Goal: Check status: Check status

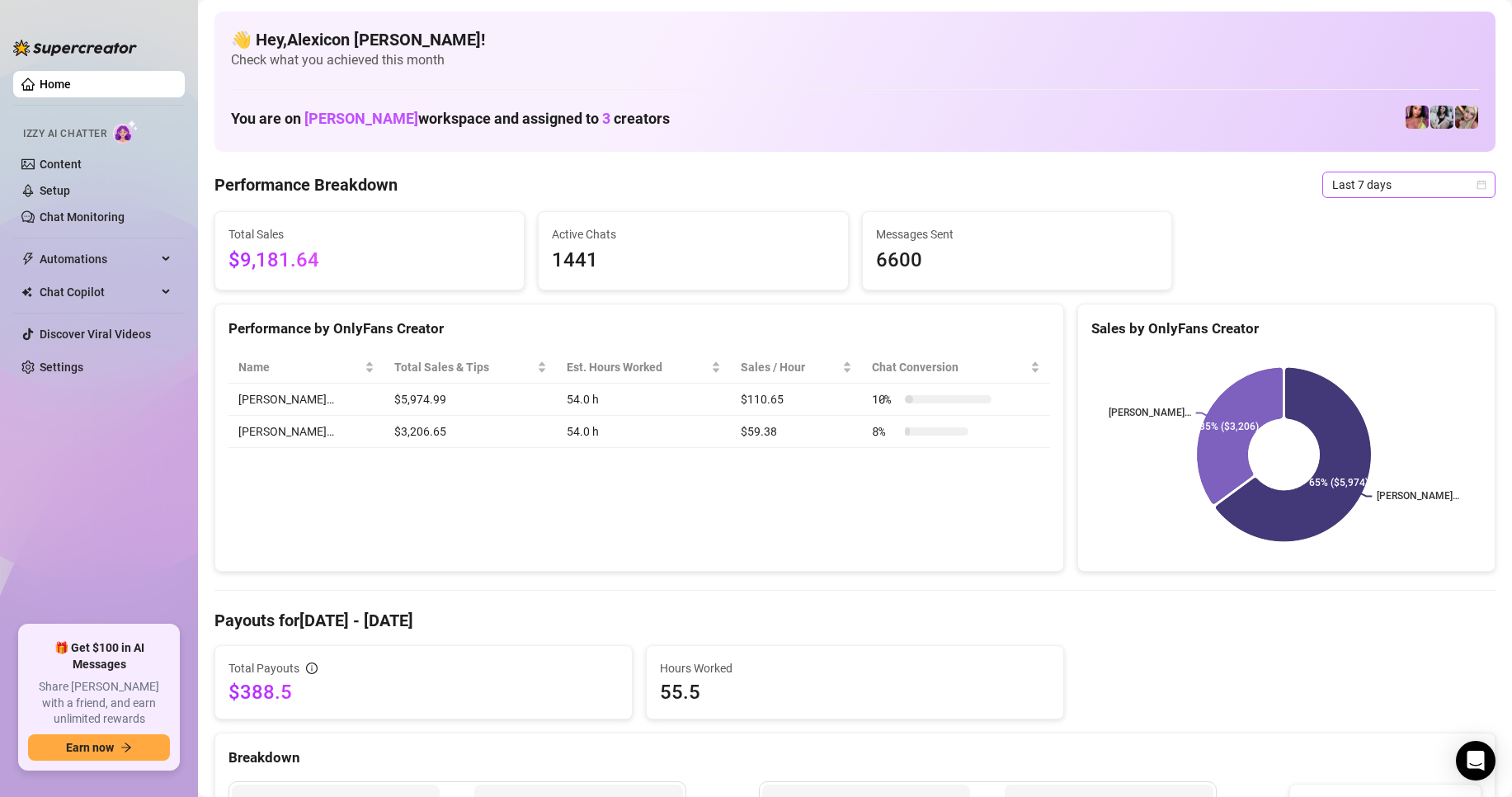
click at [1409, 193] on span "Last 7 days" at bounding box center [1409, 185] width 153 height 25
click at [1346, 314] on div "Custom date" at bounding box center [1395, 323] width 167 height 26
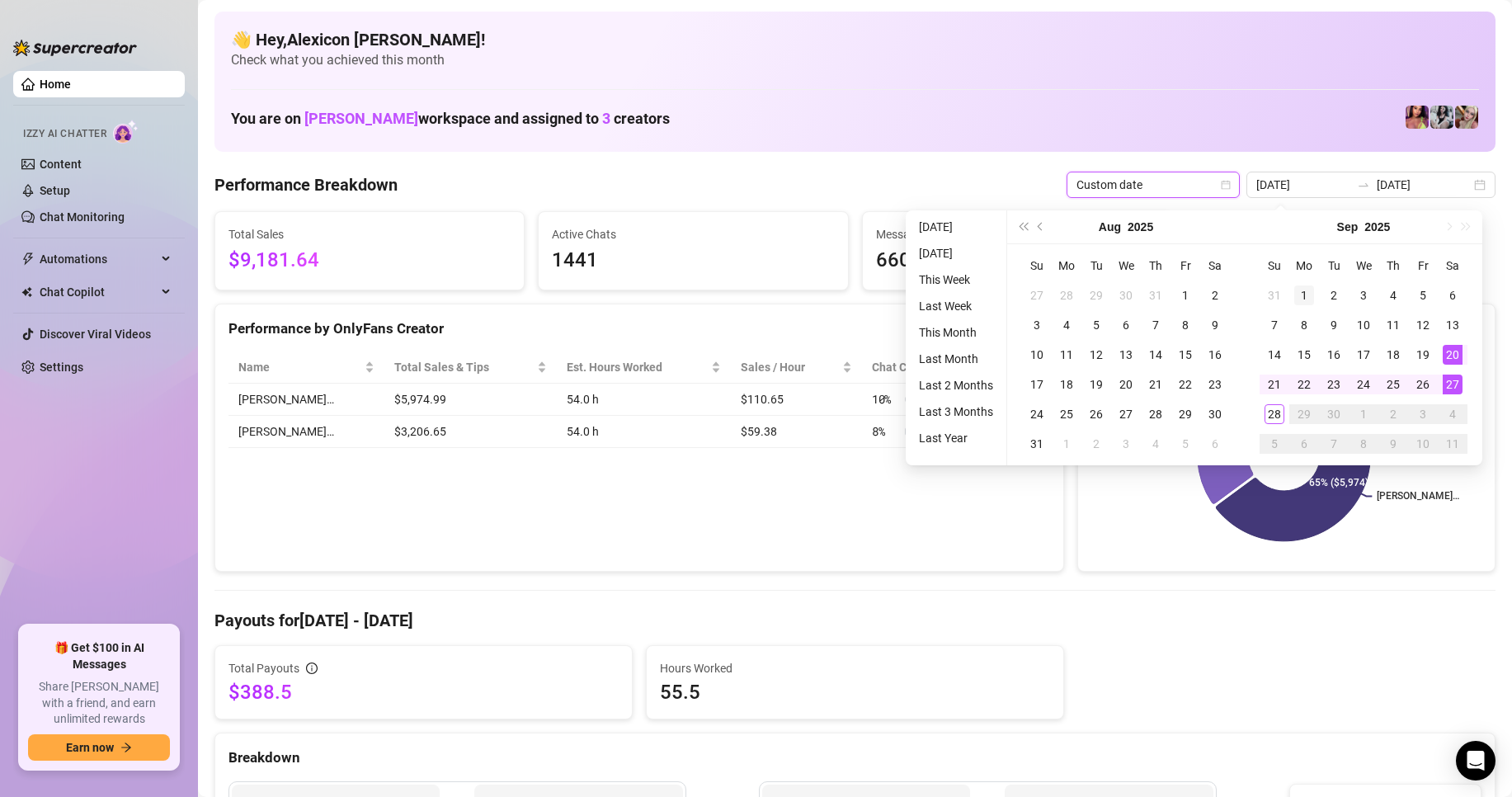
type input "[DATE]"
click at [1307, 293] on div "1" at bounding box center [1304, 295] width 20 height 20
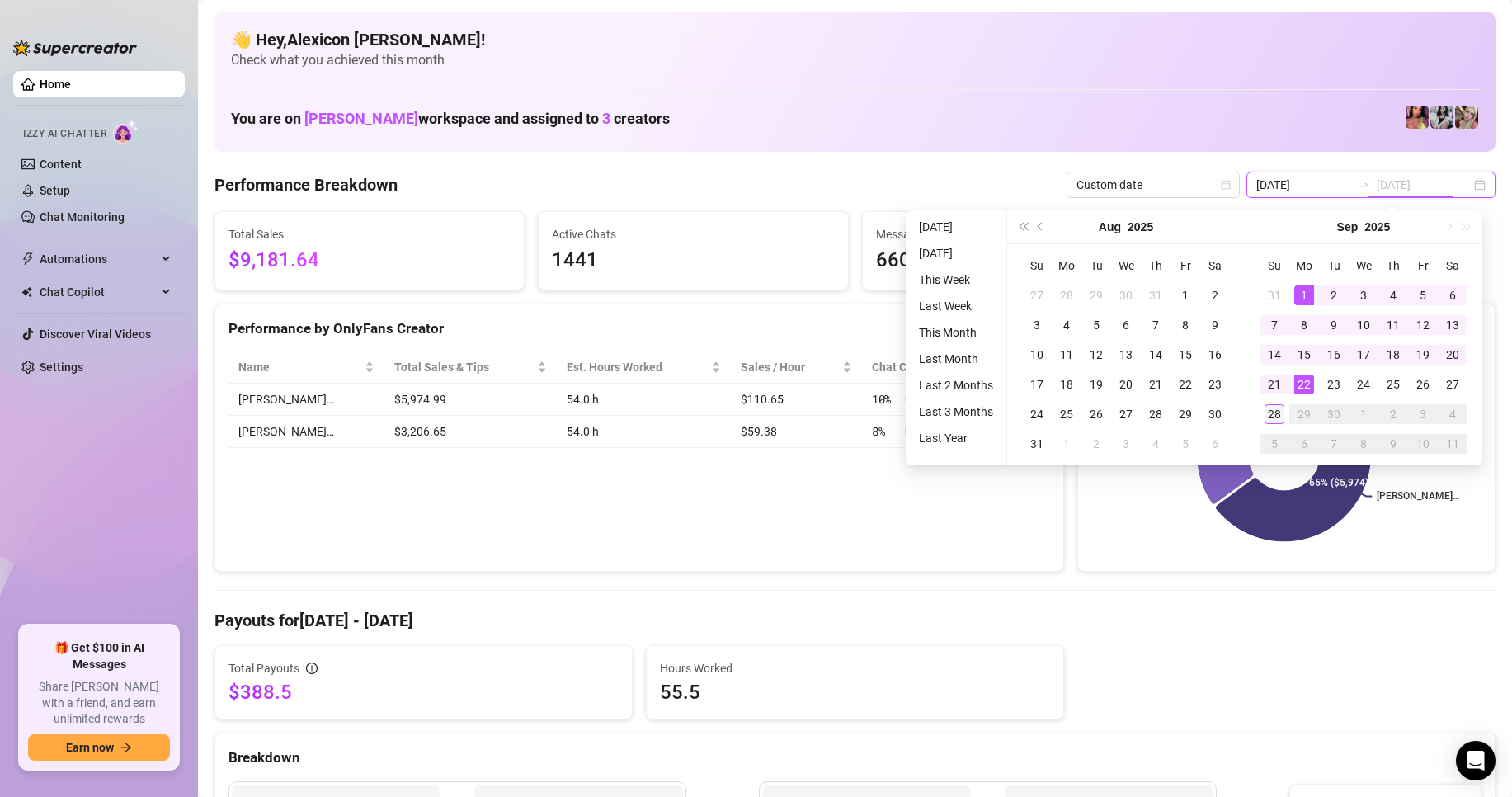
type input "[DATE]"
click at [1273, 412] on div "28" at bounding box center [1274, 414] width 20 height 20
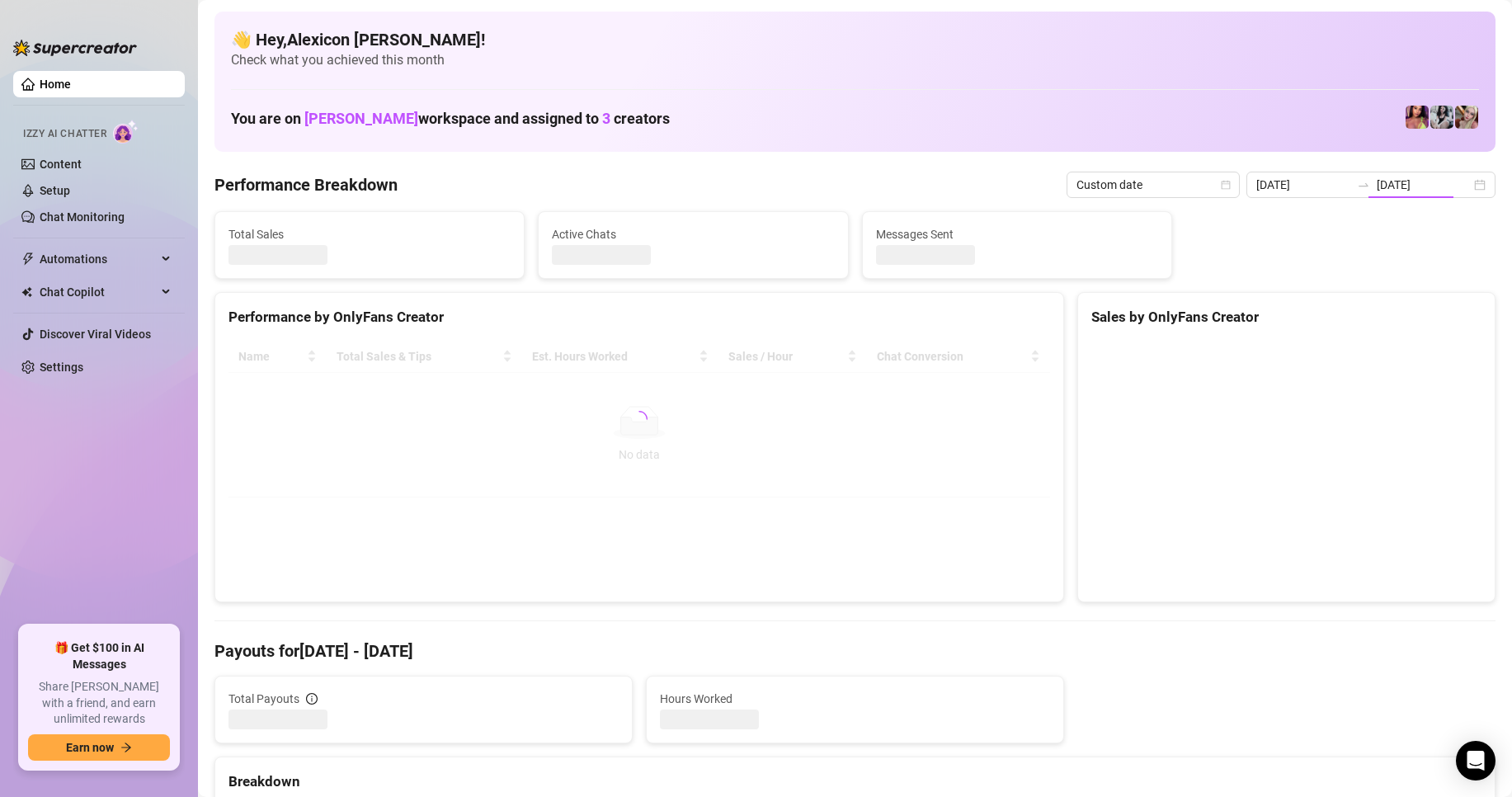
type input "[DATE]"
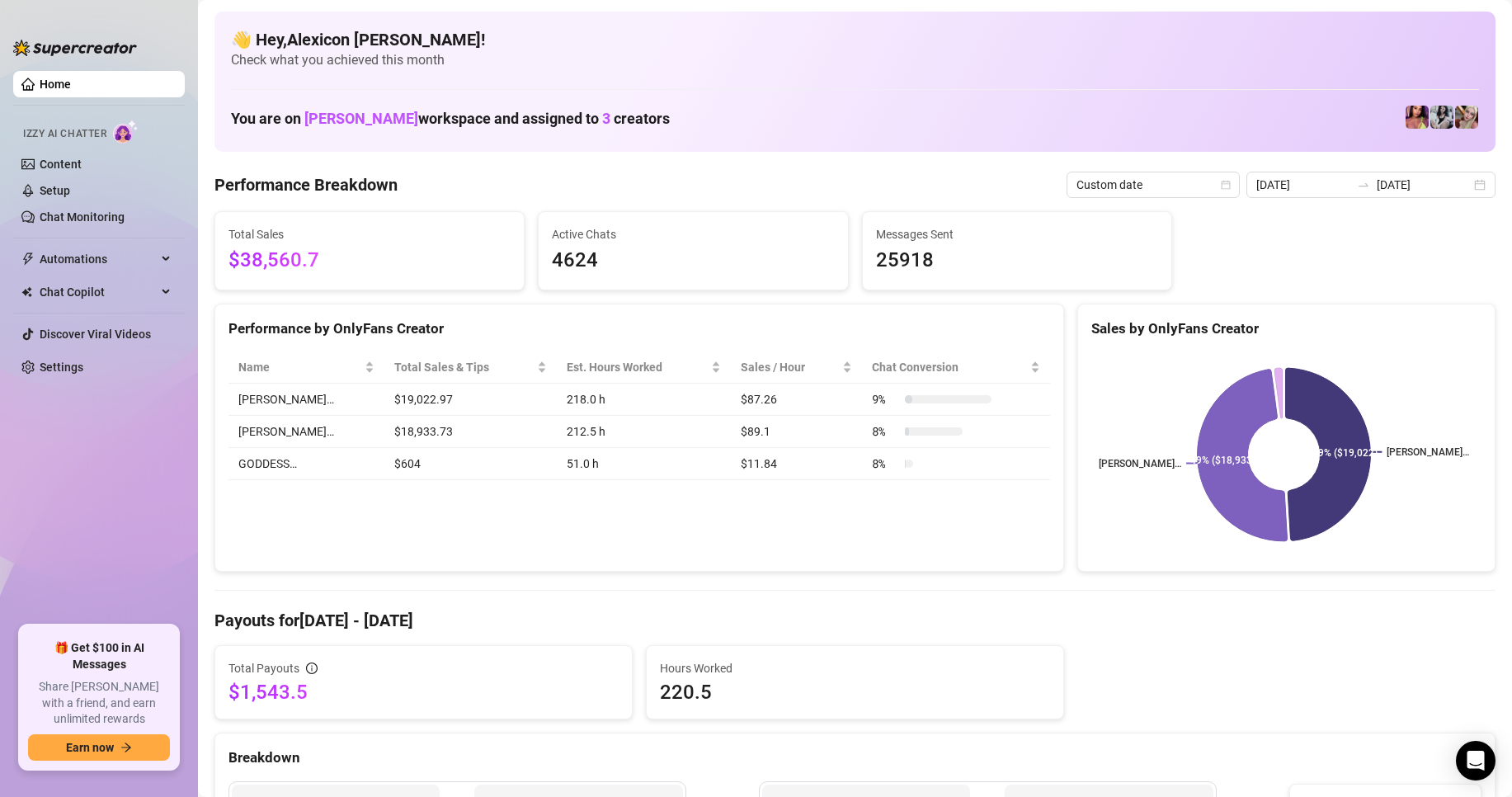
click at [55, 459] on ul "Home Izzy AI Chatter Content Setup Chat Monitoring Automations Chat Copilot Dis…" at bounding box center [99, 342] width 171 height 554
click at [1322, 193] on input "[DATE]" at bounding box center [1303, 185] width 94 height 18
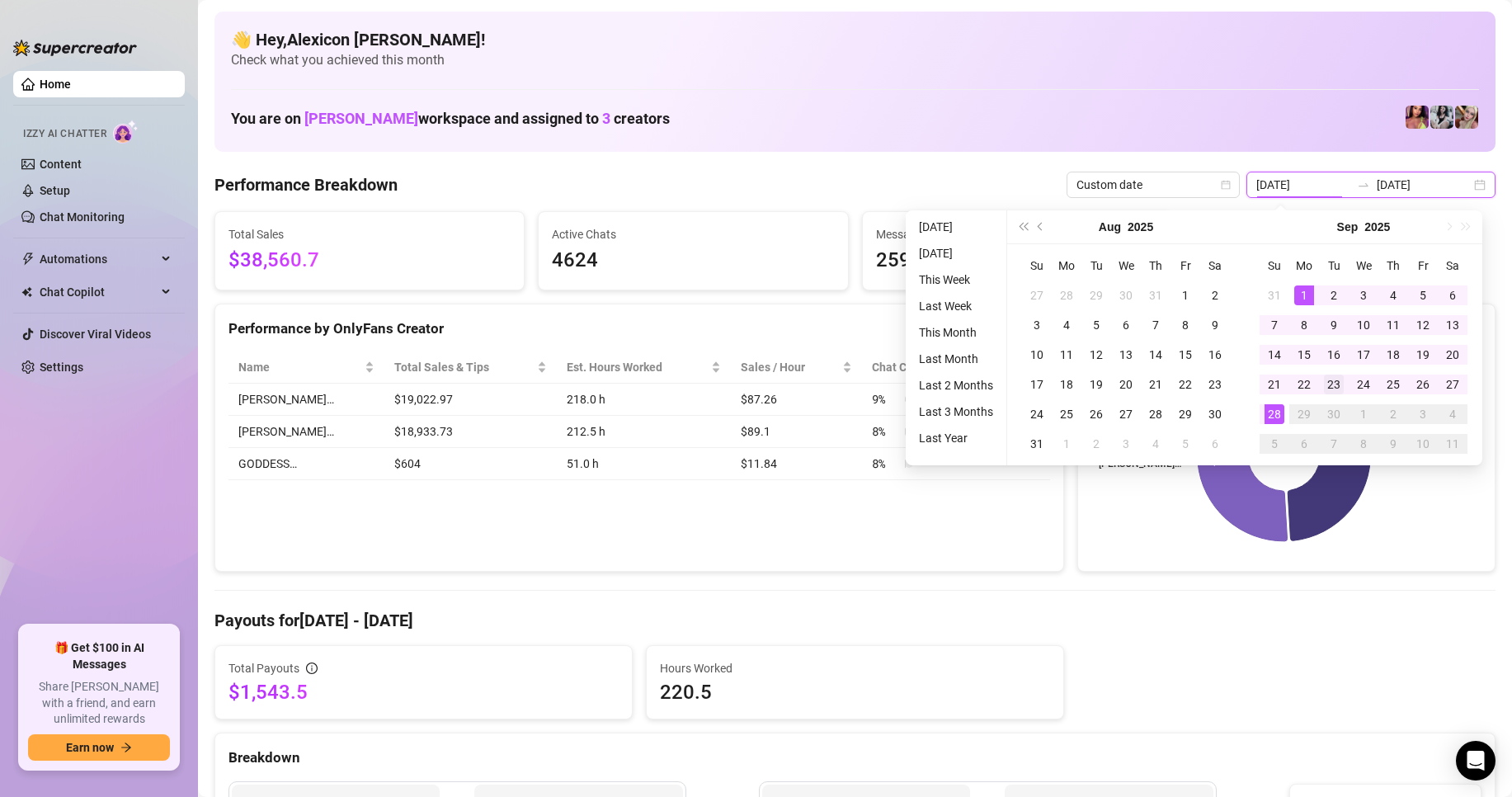
type input "[DATE]"
click at [1335, 388] on div "23" at bounding box center [1334, 385] width 20 height 20
click at [1279, 414] on div "28" at bounding box center [1274, 414] width 20 height 20
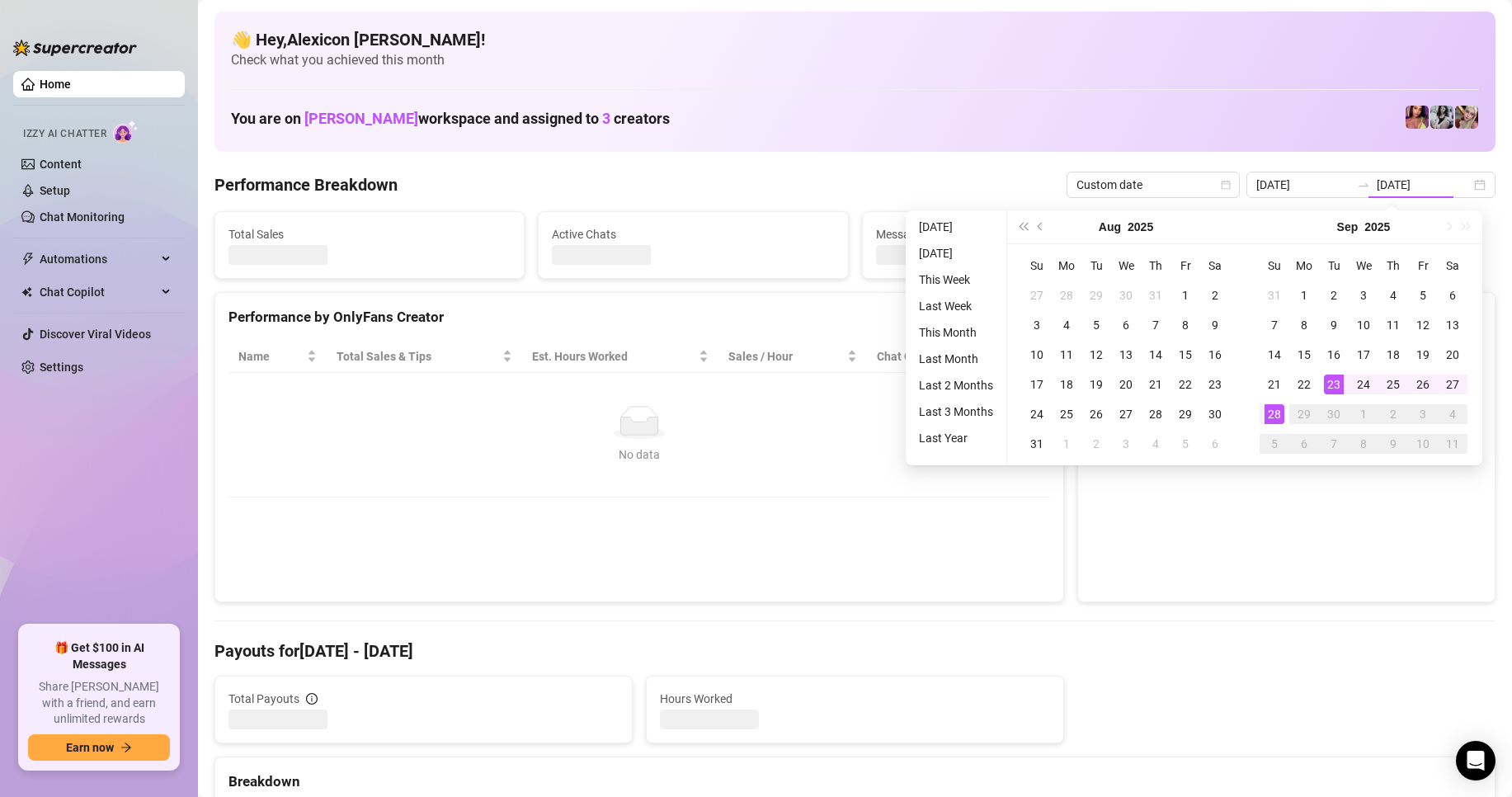
type input "[DATE]"
